Goal: Task Accomplishment & Management: Use online tool/utility

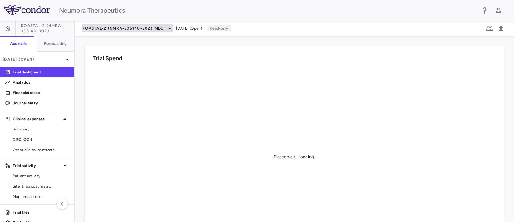
click at [170, 30] on icon at bounding box center [170, 28] width 8 height 8
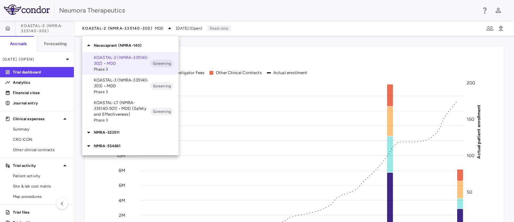
click at [109, 147] on p "NMRA-554861" at bounding box center [136, 146] width 85 height 6
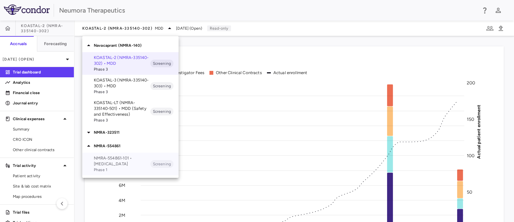
click at [106, 160] on p "NMRA‐554861‐101 • Schizophrenia" at bounding box center [122, 161] width 57 height 12
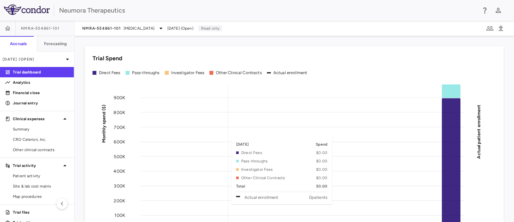
drag, startPoint x: 222, startPoint y: 134, endPoint x: 209, endPoint y: 145, distance: 16.6
click at [222, 134] on rect at bounding box center [303, 156] width 324 height 145
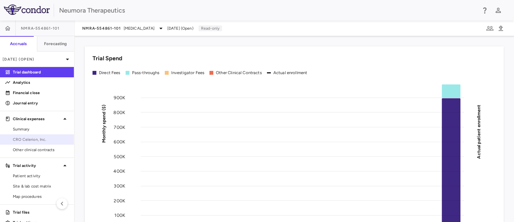
click at [32, 140] on span "CRO Celerion, Inc." at bounding box center [41, 139] width 56 height 6
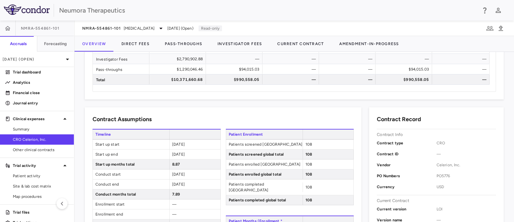
scroll to position [121, 0]
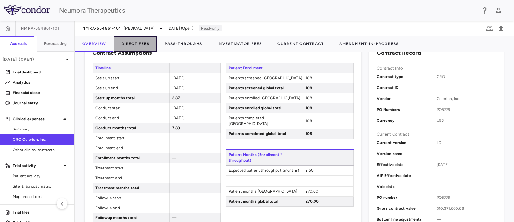
click at [137, 41] on button "Direct Fees" at bounding box center [135, 43] width 43 height 15
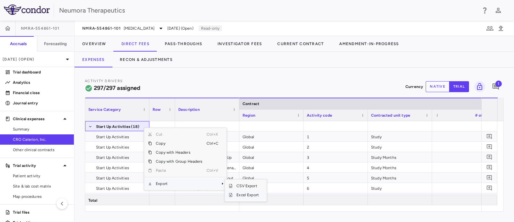
click at [247, 193] on span "Excel Export" at bounding box center [248, 194] width 30 height 9
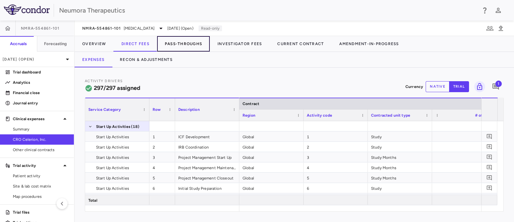
click at [191, 42] on button "Pass-Throughs" at bounding box center [183, 43] width 53 height 15
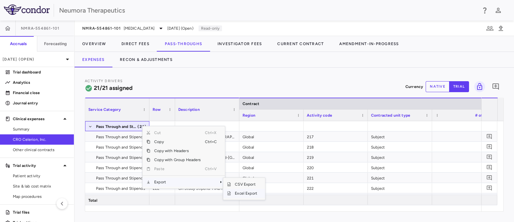
click at [242, 194] on span "Excel Export" at bounding box center [246, 192] width 30 height 9
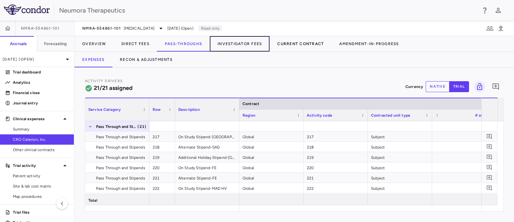
drag, startPoint x: 232, startPoint y: 42, endPoint x: 311, endPoint y: 39, distance: 78.5
click at [232, 42] on button "Investigator Fees" at bounding box center [240, 43] width 60 height 15
